Goal: Find specific page/section: Find specific page/section

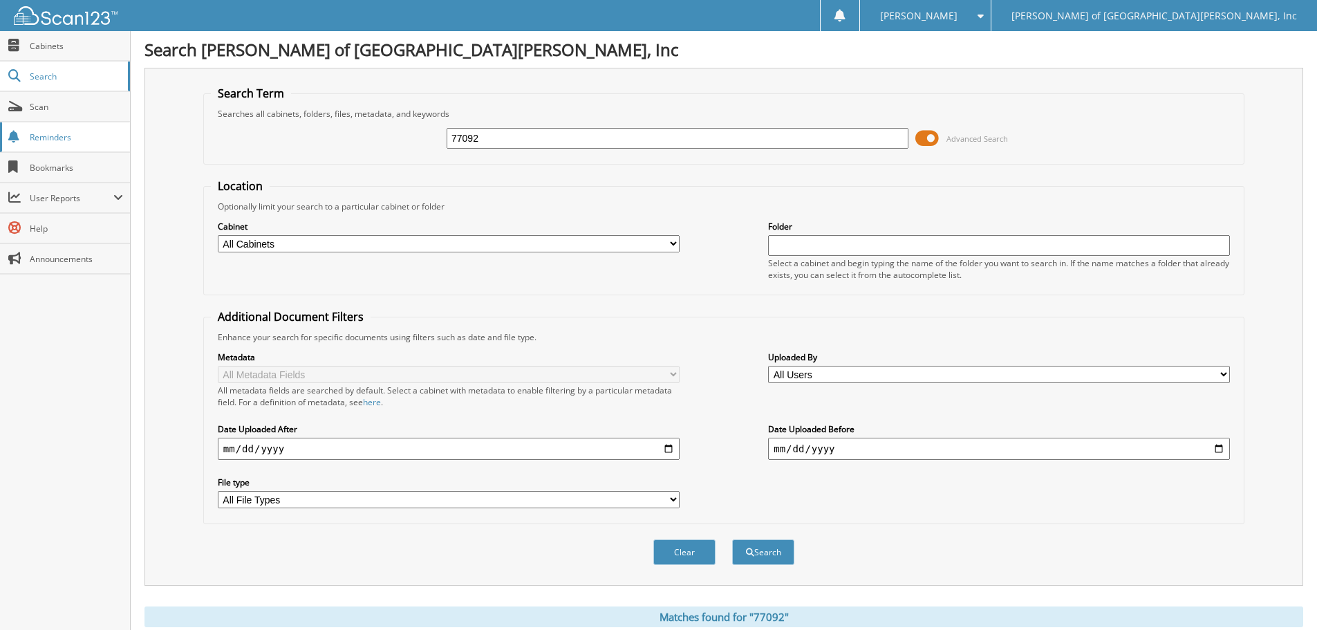
drag, startPoint x: 541, startPoint y: 132, endPoint x: 88, endPoint y: 122, distance: 452.9
type input "61613"
click at [732, 539] on button "Search" at bounding box center [763, 552] width 62 height 26
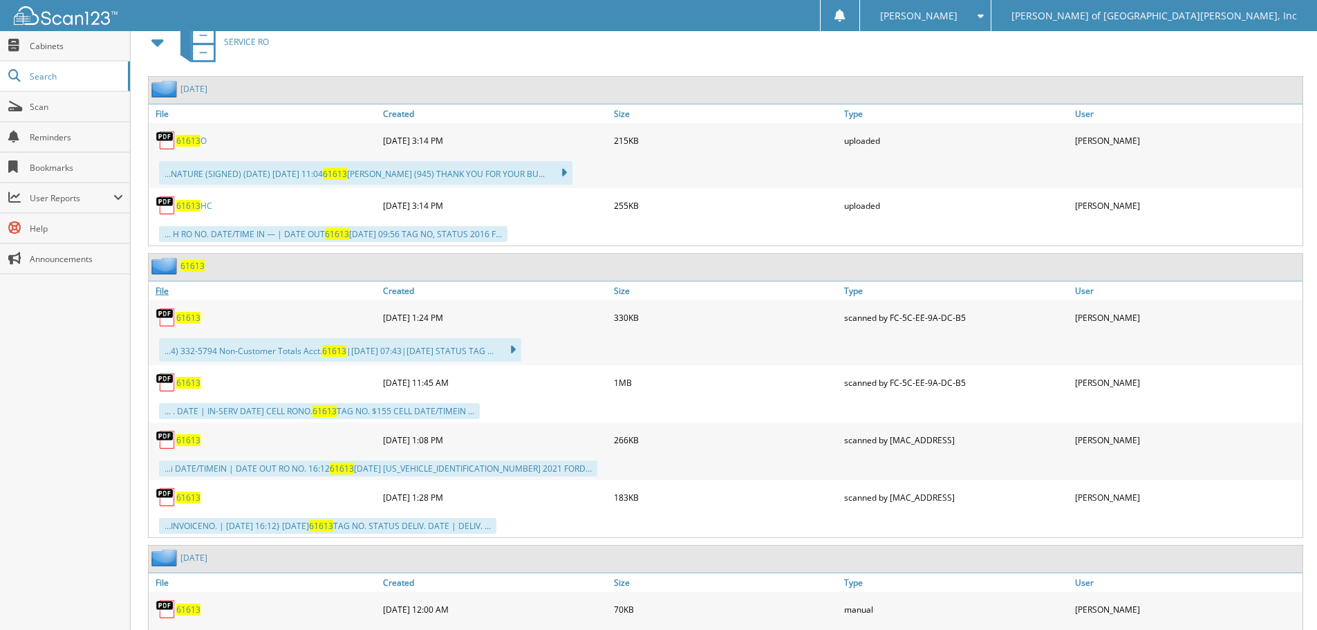
scroll to position [691, 0]
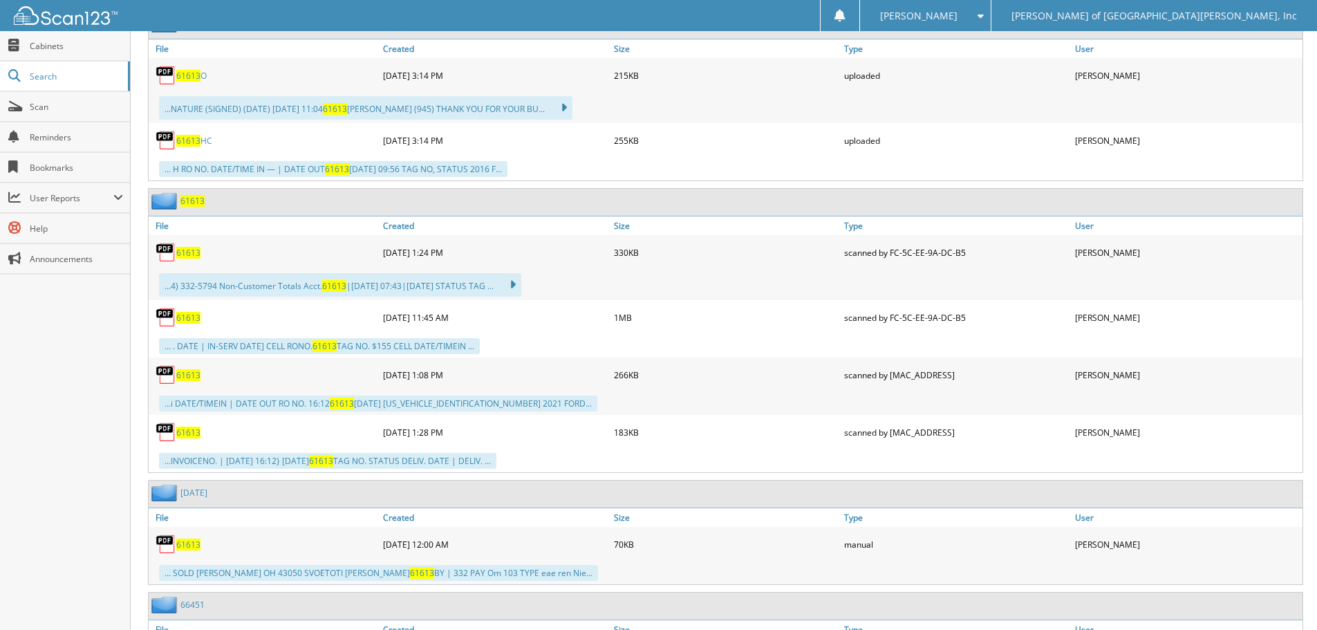
click at [189, 319] on span "61613" at bounding box center [188, 318] width 24 height 12
